Goal: Information Seeking & Learning: Get advice/opinions

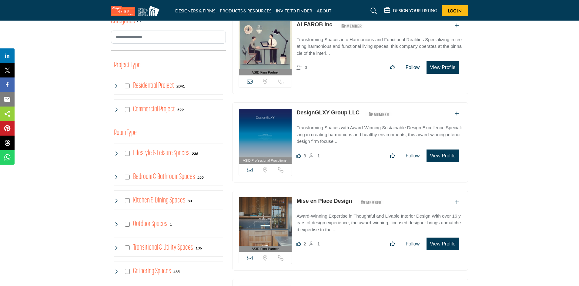
scroll to position [333, 0]
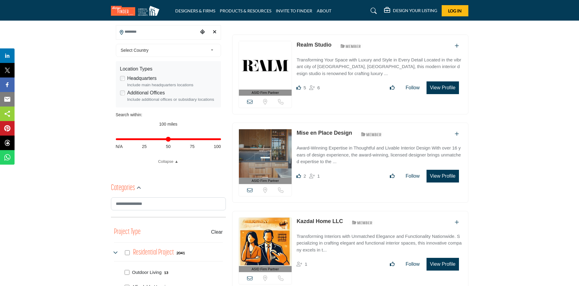
scroll to position [142, 0]
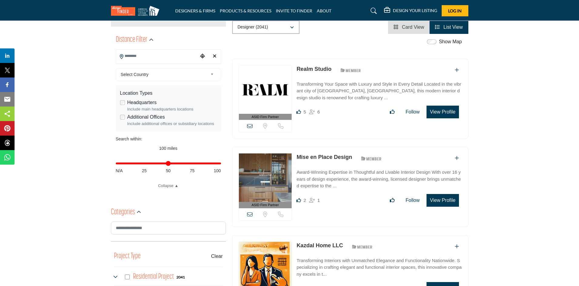
click at [170, 56] on input "Search Location" at bounding box center [157, 56] width 82 height 12
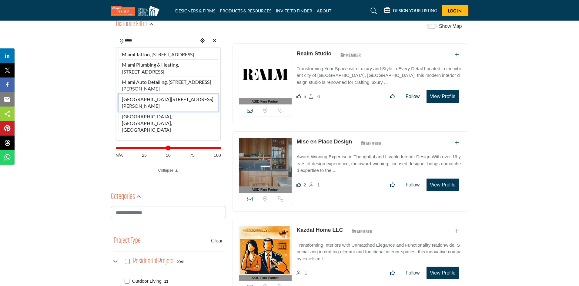
scroll to position [172, 0]
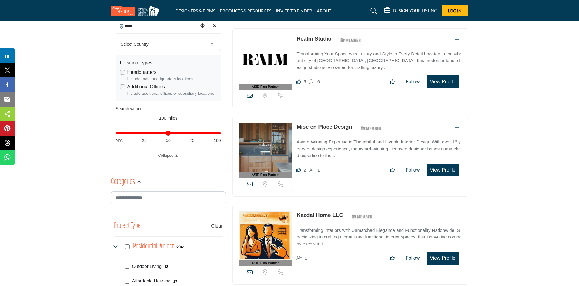
drag, startPoint x: 159, startPoint y: 25, endPoint x: 116, endPoint y: 23, distance: 43.1
click at [116, 23] on input "*****" at bounding box center [157, 26] width 82 height 12
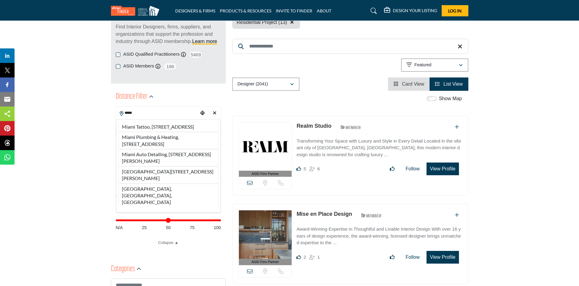
scroll to position [81, 0]
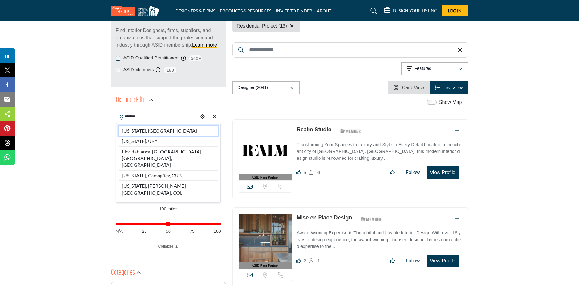
click at [134, 129] on li "[US_STATE], [GEOGRAPHIC_DATA]" at bounding box center [168, 131] width 100 height 10
type input "**********"
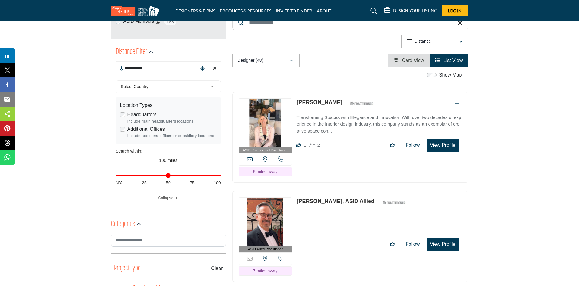
scroll to position [121, 0]
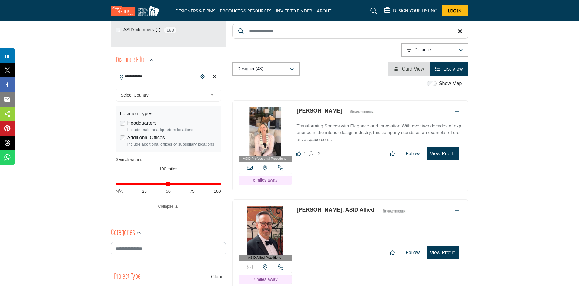
click at [165, 80] on input "**********" at bounding box center [157, 77] width 82 height 12
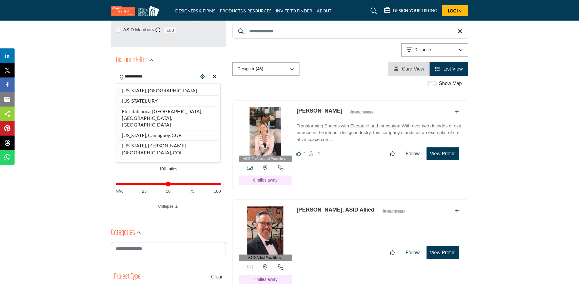
click at [162, 88] on li "[US_STATE], [GEOGRAPHIC_DATA]" at bounding box center [168, 91] width 100 height 10
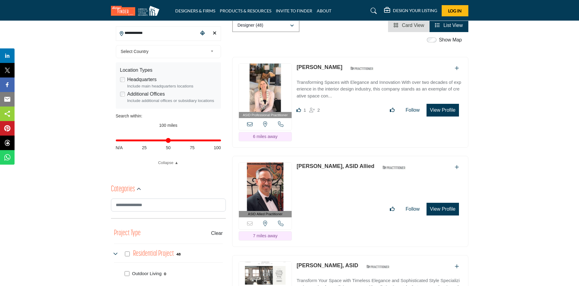
scroll to position [0, 0]
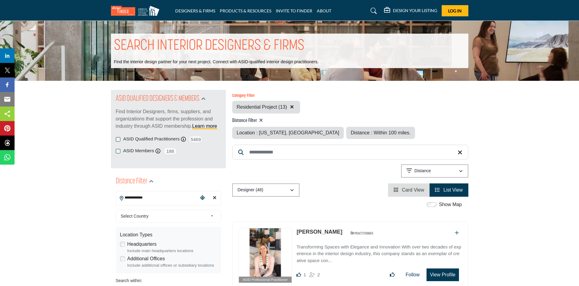
click at [145, 11] on img at bounding box center [136, 11] width 51 height 10
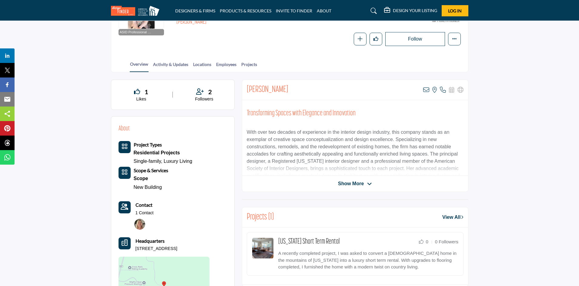
scroll to position [303, 0]
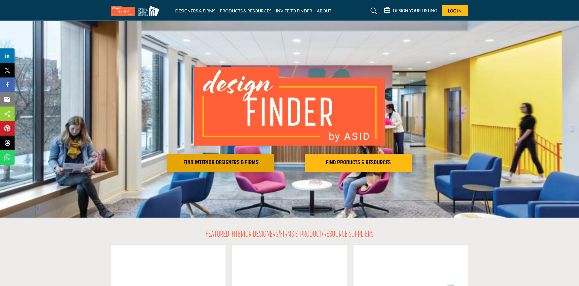
click at [231, 163] on h2 "FIND INTERIOR DESIGNERS & FIRMS" at bounding box center [221, 162] width 104 height 7
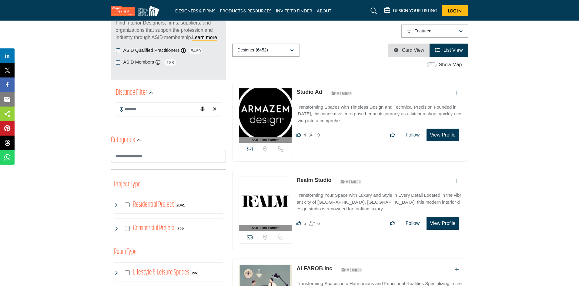
scroll to position [91, 0]
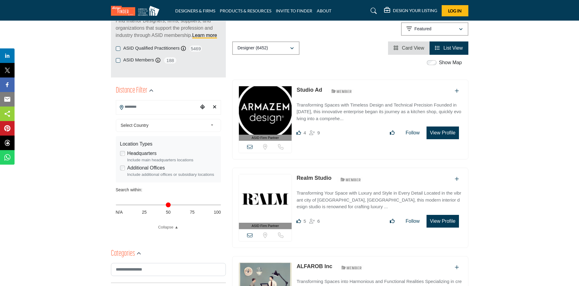
click at [133, 105] on input "Search Location" at bounding box center [157, 107] width 82 height 12
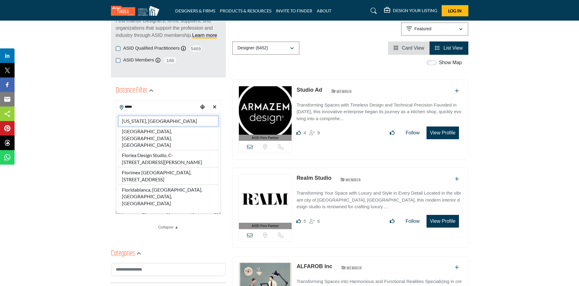
click at [160, 120] on li "[US_STATE], [GEOGRAPHIC_DATA]" at bounding box center [168, 121] width 100 height 10
click at [143, 120] on div "Select Country" at bounding box center [168, 125] width 105 height 13
click at [138, 121] on div "Select Country" at bounding box center [168, 125] width 105 height 13
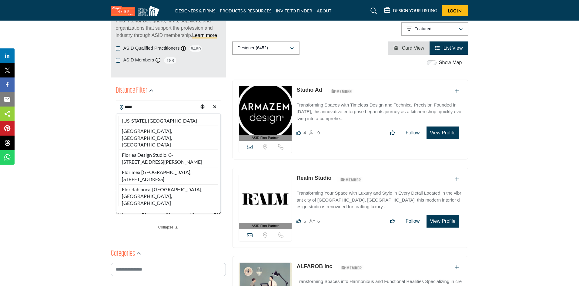
click at [138, 121] on div "Select Country" at bounding box center [168, 125] width 105 height 13
click at [138, 122] on span "Select Country" at bounding box center [164, 125] width 87 height 7
click at [137, 122] on span "Select Country" at bounding box center [164, 125] width 87 height 7
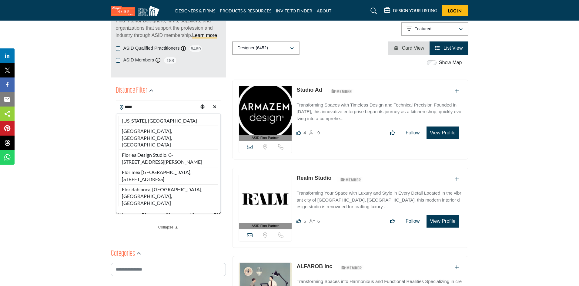
click at [137, 122] on div "Select Country" at bounding box center [168, 125] width 105 height 13
click at [137, 122] on span "Select Country" at bounding box center [164, 125] width 87 height 7
type input "**********"
type input "***"
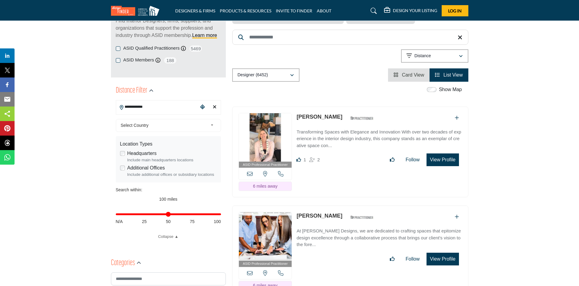
click at [142, 120] on div "Select Country Select Country [GEOGRAPHIC_DATA] [GEOGRAPHIC_DATA] [GEOGRAPHIC_D…" at bounding box center [168, 125] width 105 height 13
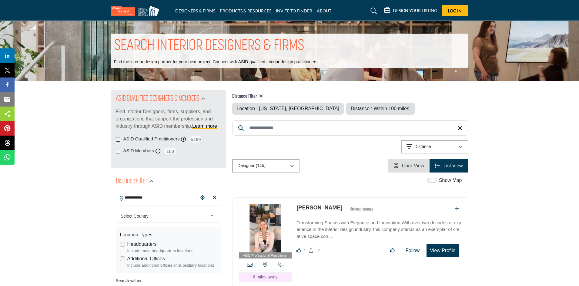
scroll to position [30, 0]
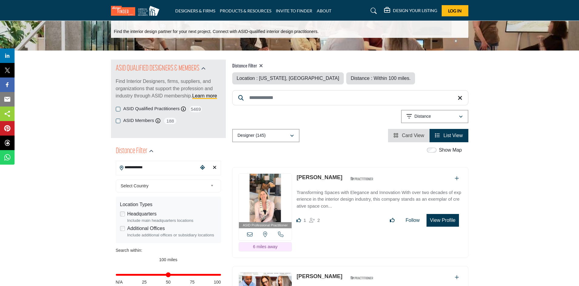
click at [150, 184] on span "Select Country" at bounding box center [164, 185] width 87 height 7
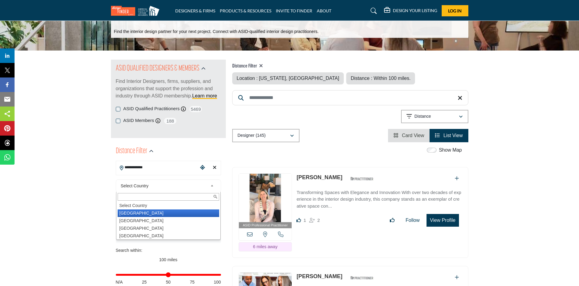
click at [132, 213] on li "[GEOGRAPHIC_DATA]" at bounding box center [168, 214] width 101 height 8
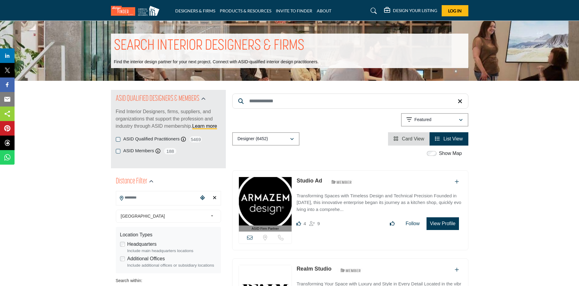
click at [159, 198] on input "Search Location" at bounding box center [157, 198] width 82 height 12
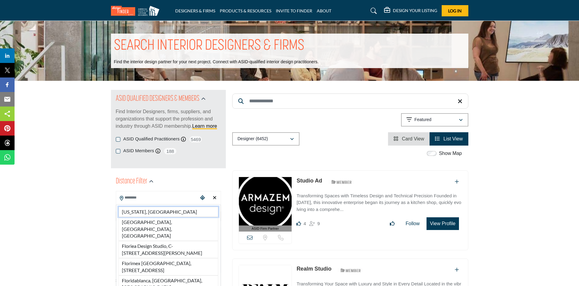
click at [155, 213] on li "[US_STATE], [GEOGRAPHIC_DATA]" at bounding box center [168, 212] width 100 height 10
type input "**********"
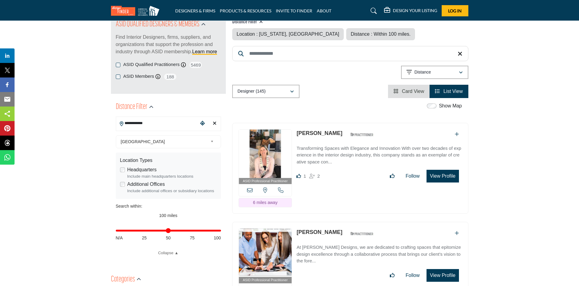
scroll to position [91, 0]
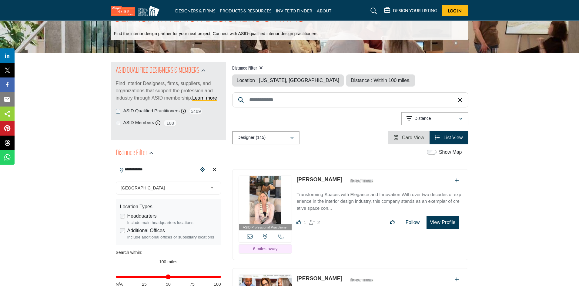
scroll to position [0, 0]
